Goal: Task Accomplishment & Management: Manage account settings

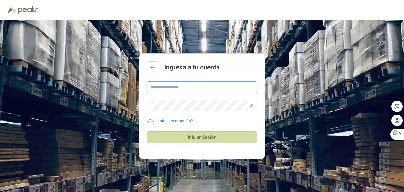
click at [165, 87] on input "text" at bounding box center [202, 86] width 110 height 11
type input "**********"
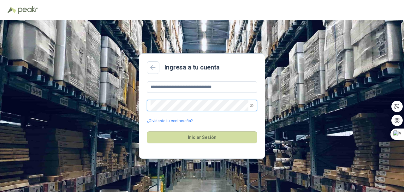
click at [250, 105] on icon "eye-invisible" at bounding box center [252, 106] width 4 height 4
click at [174, 140] on button "Iniciar Sesión" at bounding box center [202, 137] width 110 height 12
click at [200, 140] on button "Iniciar Sesión" at bounding box center [202, 137] width 110 height 12
click at [163, 120] on link "¿Olvidaste tu contraseña?" at bounding box center [170, 121] width 46 height 6
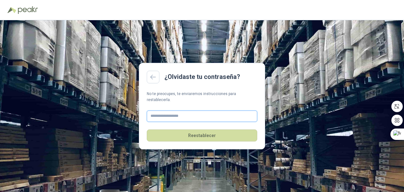
click at [161, 111] on input "text" at bounding box center [202, 115] width 110 height 11
type input "**********"
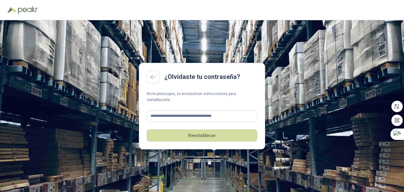
click at [211, 133] on button "Reestablecer" at bounding box center [202, 135] width 110 height 12
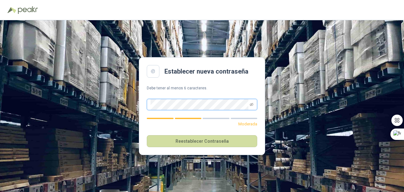
click at [252, 104] on icon "eye-invisible" at bounding box center [252, 105] width 4 height 4
click at [251, 106] on icon "eye-invisible" at bounding box center [252, 104] width 4 height 3
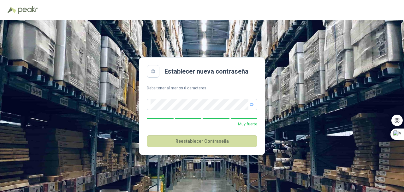
click at [220, 146] on button "Reestablecer Contraseña" at bounding box center [202, 141] width 110 height 12
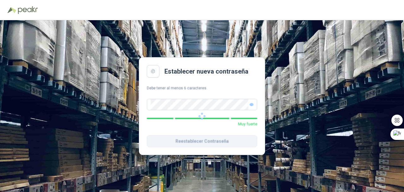
click at [220, 146] on div at bounding box center [202, 116] width 110 height 62
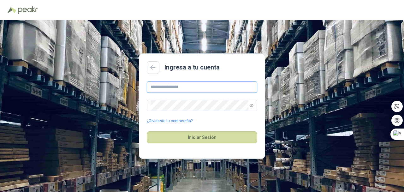
click at [183, 89] on input "text" at bounding box center [202, 86] width 110 height 11
type input "**********"
click at [254, 103] on span at bounding box center [202, 105] width 110 height 11
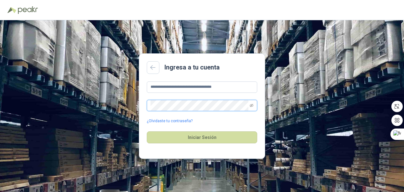
click at [252, 106] on icon "eye-invisible" at bounding box center [252, 105] width 4 height 3
click at [211, 139] on button "Iniciar Sesión" at bounding box center [202, 137] width 110 height 12
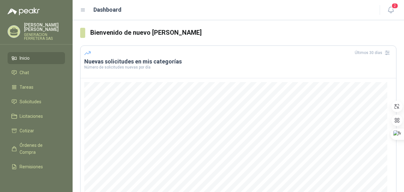
click at [32, 103] on span "Solicitudes" at bounding box center [31, 101] width 22 height 7
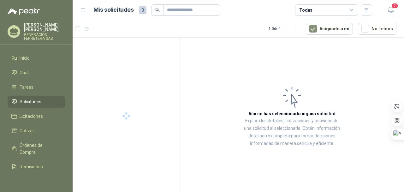
click at [32, 103] on span "Solicitudes" at bounding box center [31, 101] width 22 height 7
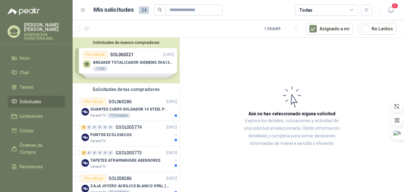
click at [125, 110] on p "GUANTES CUERO SOLDADOR 14 STEEL PRO SAFE(ADJUNTO FICHA TECNIC)" at bounding box center [129, 109] width 79 height 6
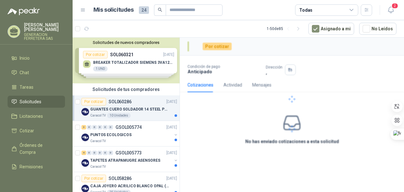
click at [125, 110] on p "GUANTES CUERO SOLDADOR 14 STEEL PRO SAFE(ADJUNTO FICHA TECNIC)" at bounding box center [129, 109] width 79 height 6
